Goal: Information Seeking & Learning: Learn about a topic

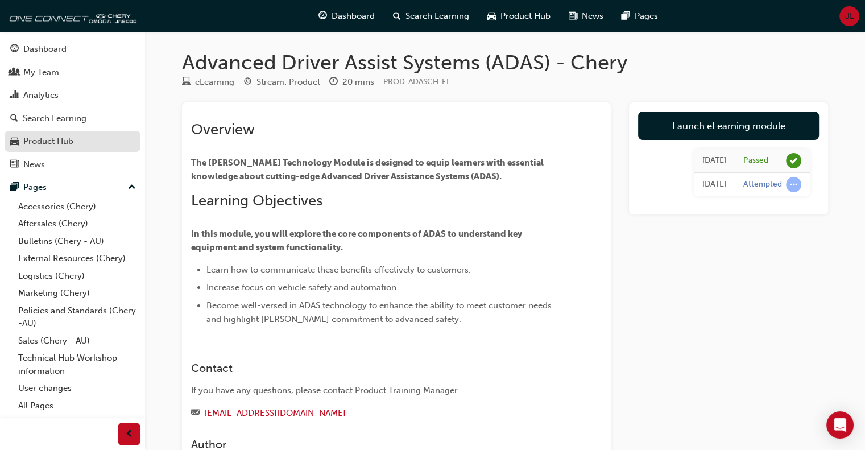
click at [48, 137] on div "Product Hub" at bounding box center [48, 141] width 50 height 13
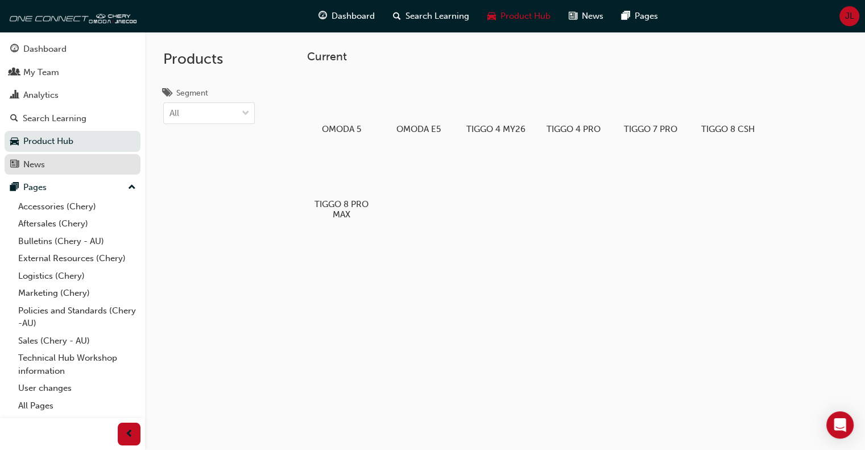
click at [49, 174] on link "News" at bounding box center [73, 164] width 136 height 21
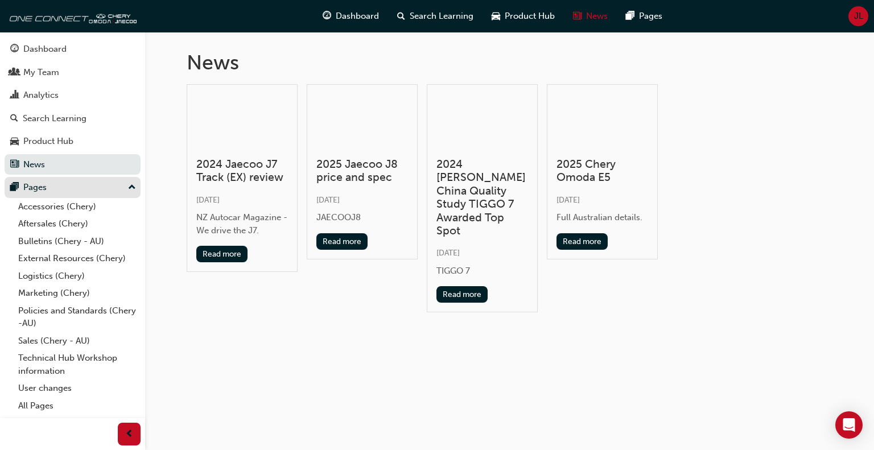
click at [64, 196] on button "Pages" at bounding box center [73, 187] width 136 height 21
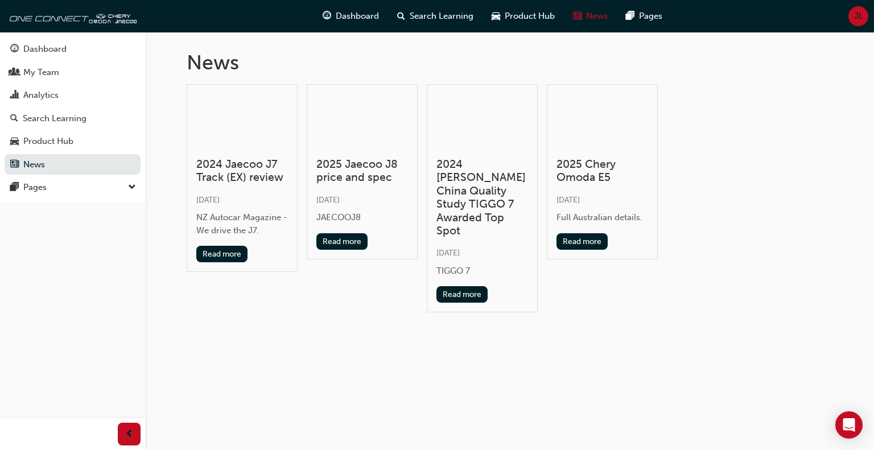
click at [59, 60] on button "Dashboard My Team Analytics Search Learning Product Hub News Pages" at bounding box center [73, 106] width 136 height 141
click at [67, 49] on div "Dashboard" at bounding box center [72, 49] width 125 height 14
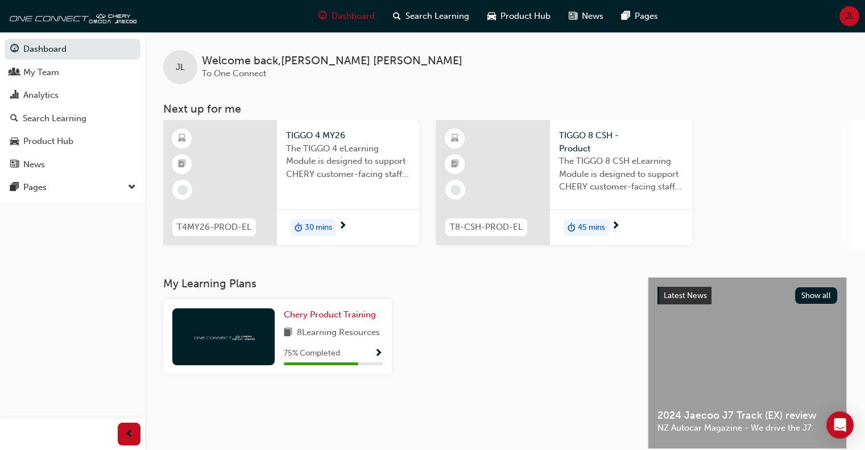
click at [348, 225] on div "30 mins" at bounding box center [348, 227] width 142 height 36
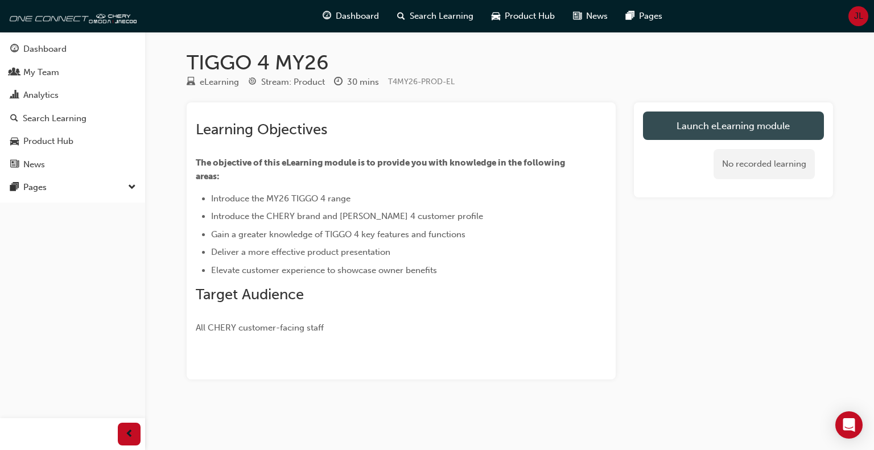
click at [727, 126] on link "Launch eLearning module" at bounding box center [733, 126] width 181 height 28
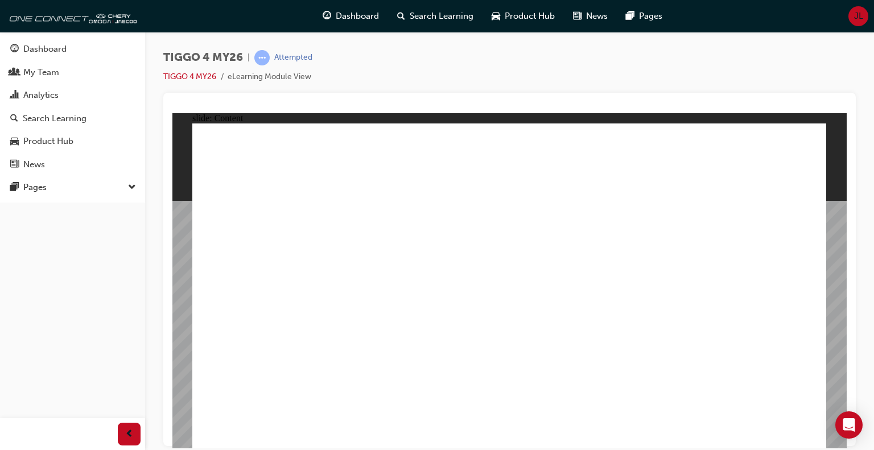
drag, startPoint x: 752, startPoint y: 150, endPoint x: 749, endPoint y: 171, distance: 20.7
drag, startPoint x: 749, startPoint y: 181, endPoint x: 752, endPoint y: 228, distance: 47.3
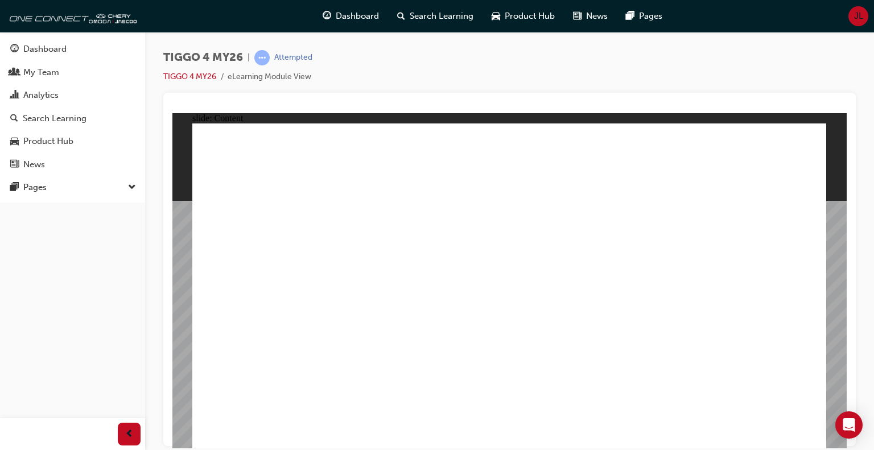
drag, startPoint x: 417, startPoint y: 297, endPoint x: 537, endPoint y: 292, distance: 120.2
